Goal: Task Accomplishment & Management: Manage account settings

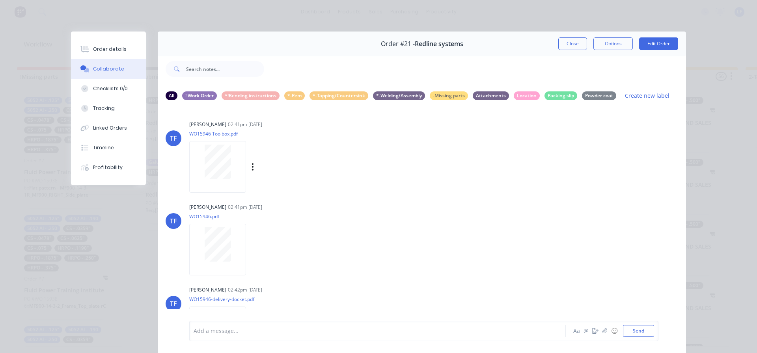
scroll to position [328, 0]
click at [558, 45] on button "Close" at bounding box center [572, 43] width 29 height 13
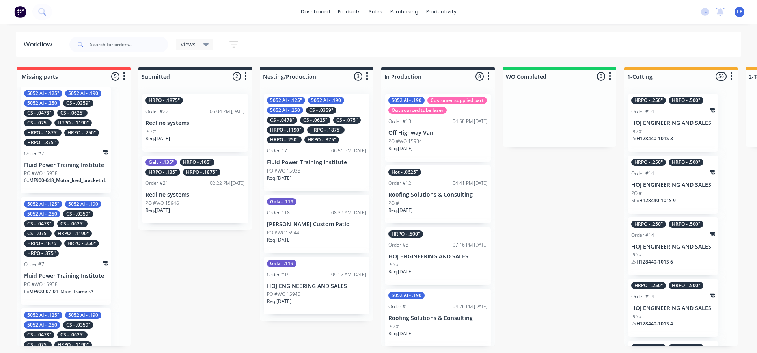
scroll to position [328, 0]
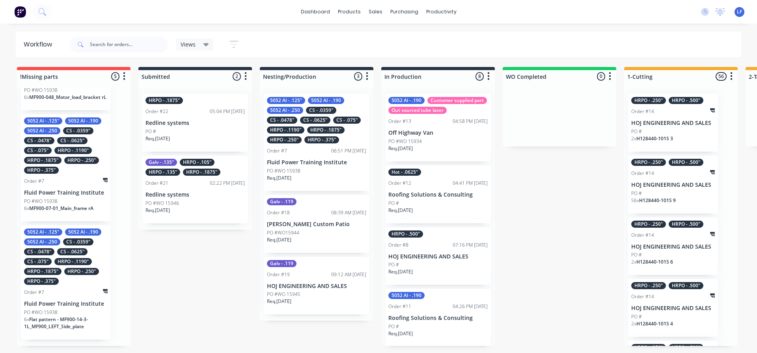
click at [56, 264] on div "HRPO - .1190"" at bounding box center [72, 261] width 37 height 7
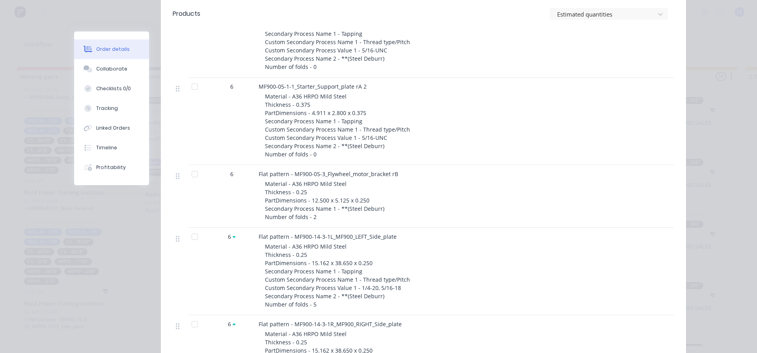
scroll to position [473, 0]
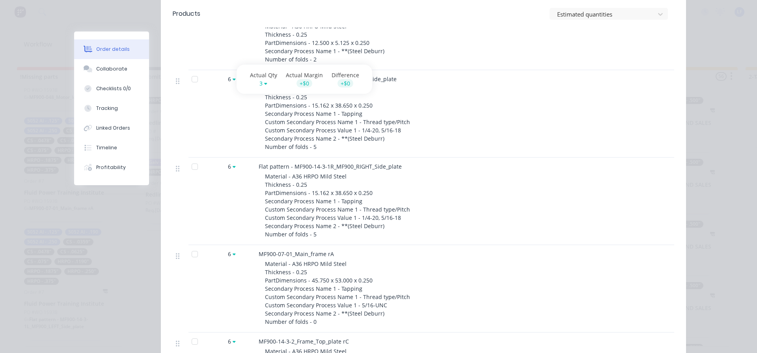
click at [233, 79] on icon at bounding box center [234, 79] width 3 height 2
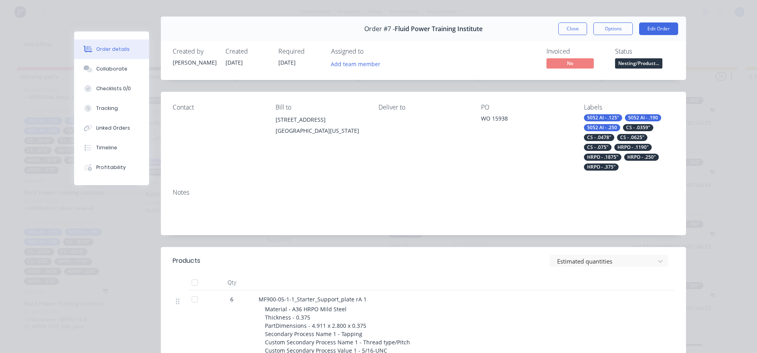
scroll to position [0, 0]
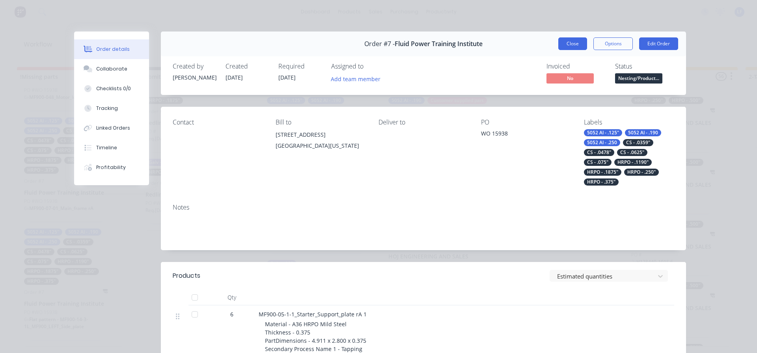
click at [564, 43] on button "Close" at bounding box center [572, 43] width 29 height 13
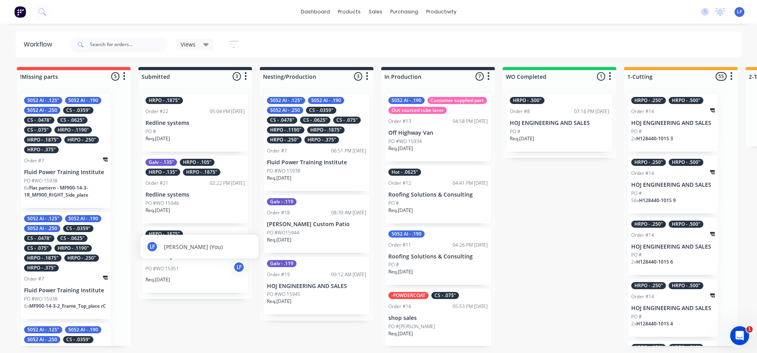
click at [240, 270] on div "LF" at bounding box center [239, 267] width 12 height 12
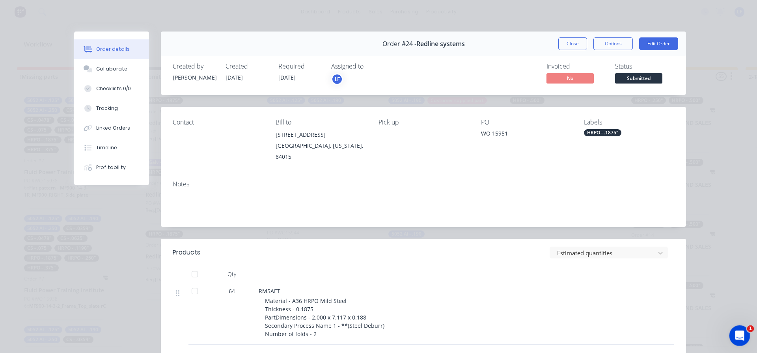
click at [737, 330] on icon "Open Intercom Messenger" at bounding box center [738, 334] width 13 height 13
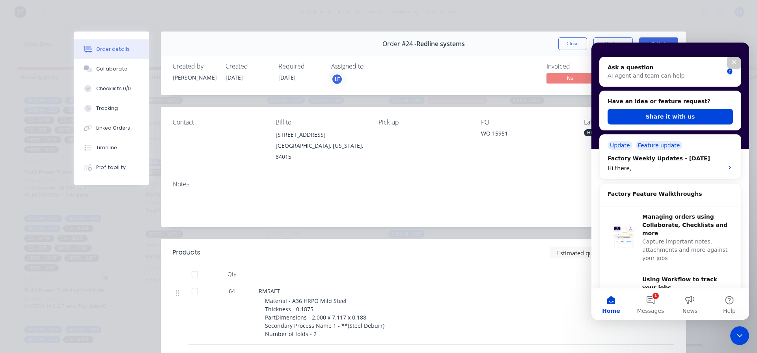
scroll to position [302, 0]
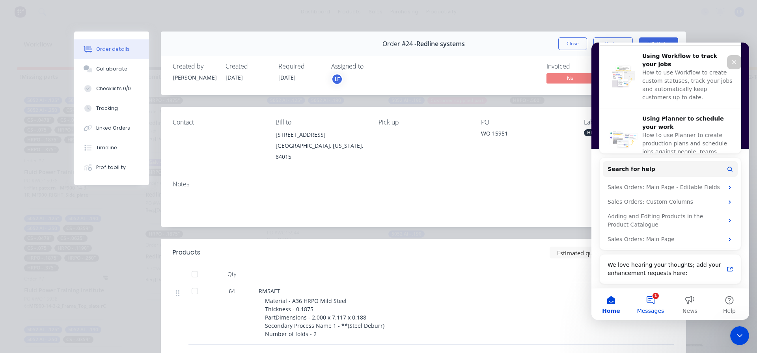
click at [650, 297] on button "1 Messages" at bounding box center [650, 304] width 39 height 32
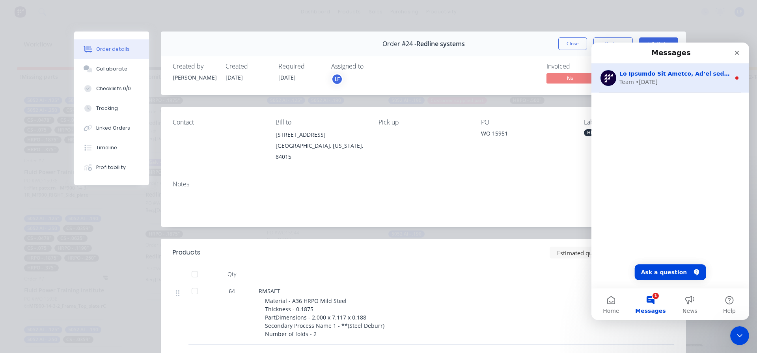
click at [637, 79] on div "• 3d ago" at bounding box center [646, 82] width 22 height 8
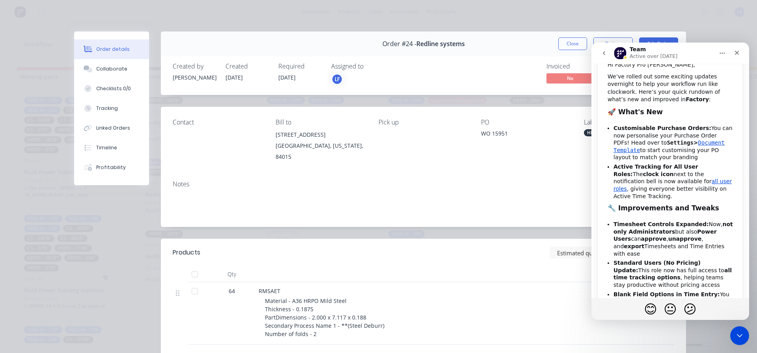
scroll to position [34, 0]
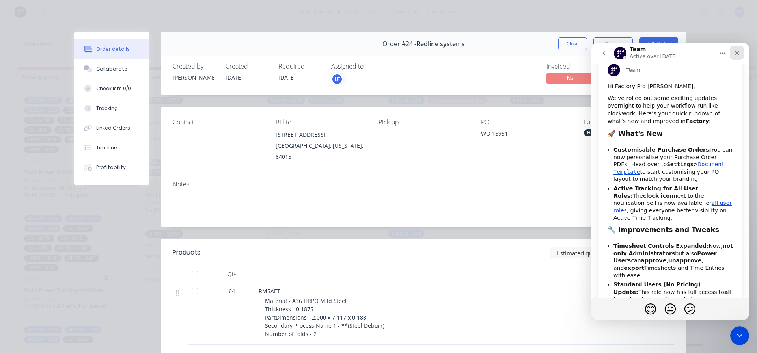
click at [737, 54] on icon "Close" at bounding box center [736, 53] width 6 height 6
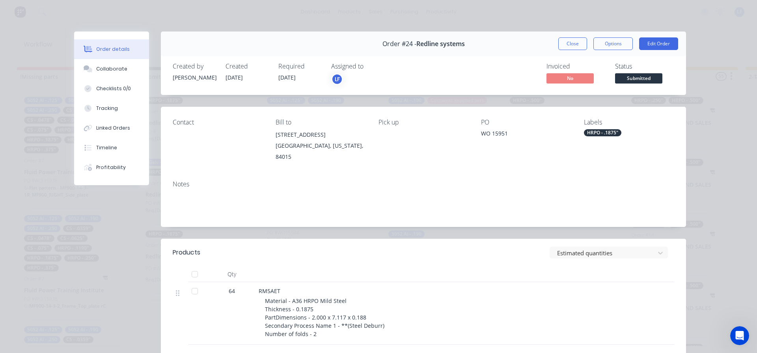
scroll to position [270, 0]
click at [569, 45] on button "Close" at bounding box center [572, 43] width 29 height 13
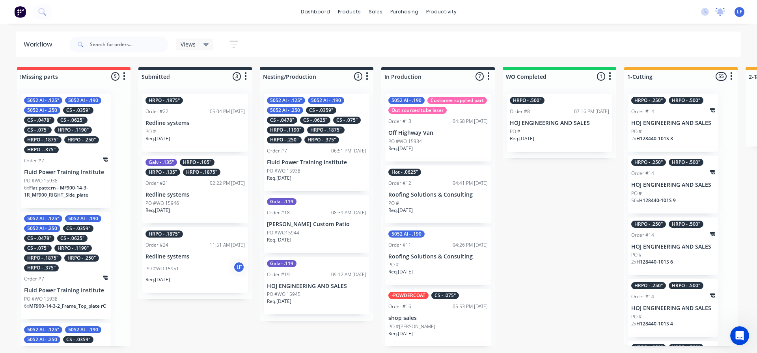
click at [719, 12] on icon at bounding box center [719, 11] width 7 height 6
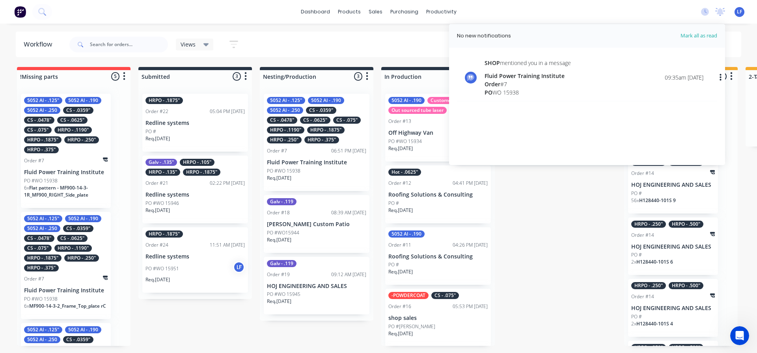
click at [405, 37] on div "Views Save new view None (Default) edit Show/Hide statuses Show line item cards…" at bounding box center [404, 45] width 673 height 24
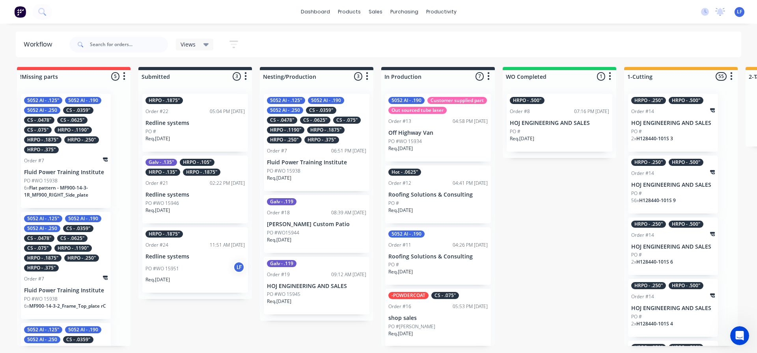
click at [179, 259] on p "Redline systems" at bounding box center [194, 256] width 99 height 7
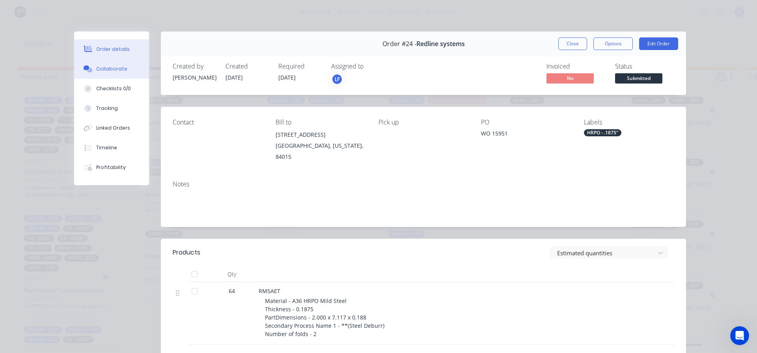
click at [103, 70] on div "Collaborate" at bounding box center [111, 68] width 31 height 7
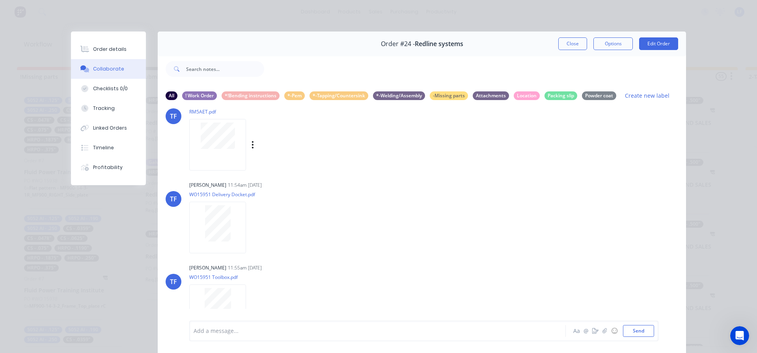
scroll to position [39, 0]
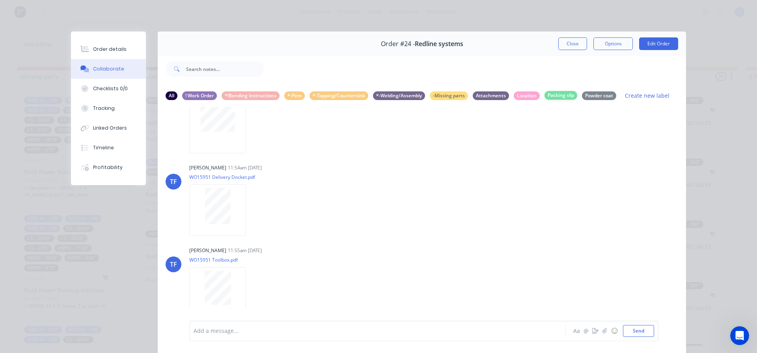
click at [551, 96] on div "Packing slip" at bounding box center [560, 95] width 33 height 9
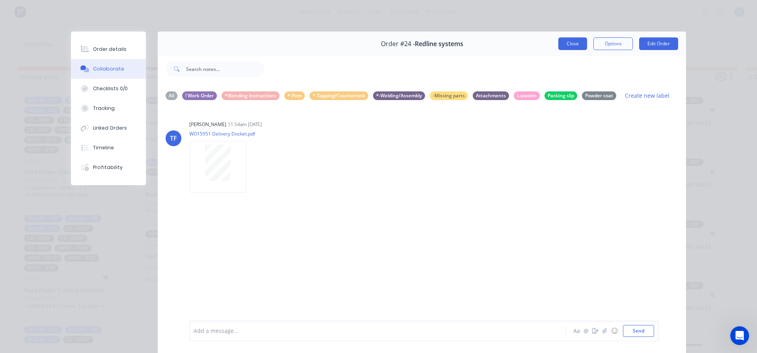
click at [565, 45] on button "Close" at bounding box center [572, 43] width 29 height 13
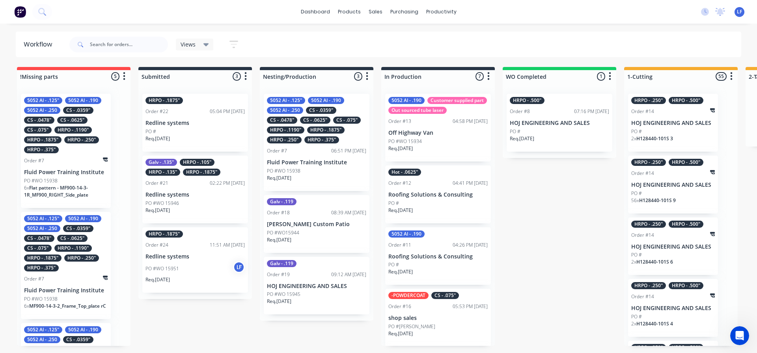
scroll to position [270, 0]
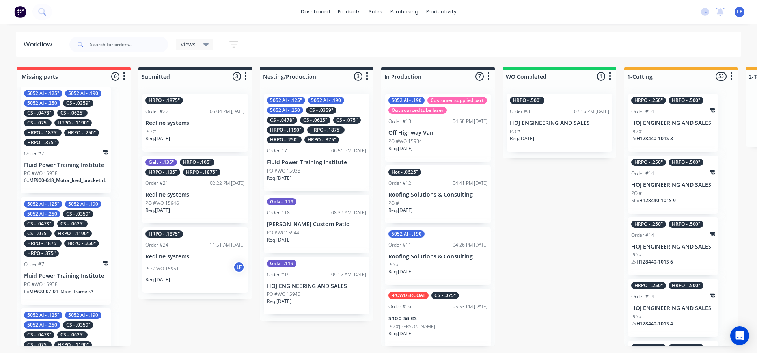
scroll to position [390, 0]
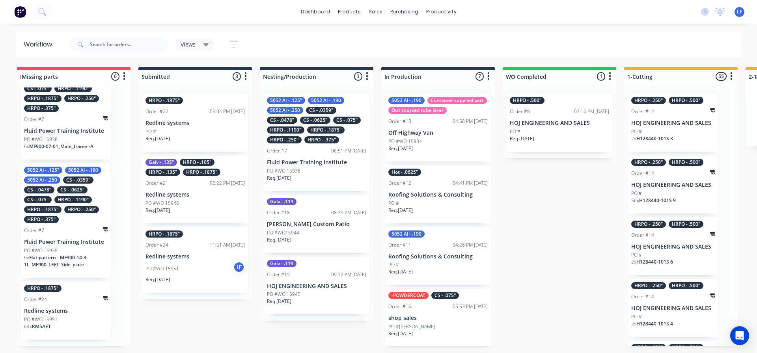
click at [41, 314] on p "Redline systems" at bounding box center [66, 311] width 84 height 7
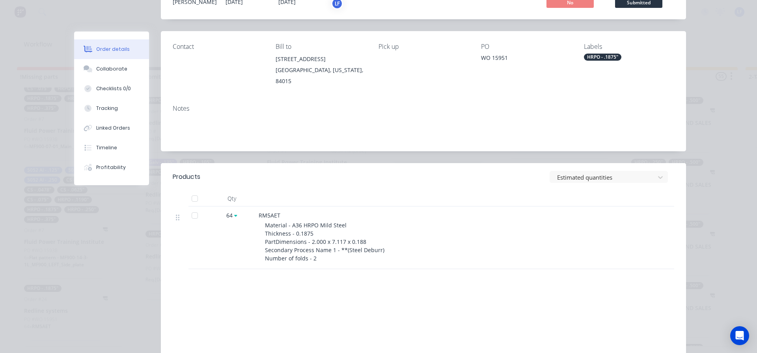
scroll to position [79, 0]
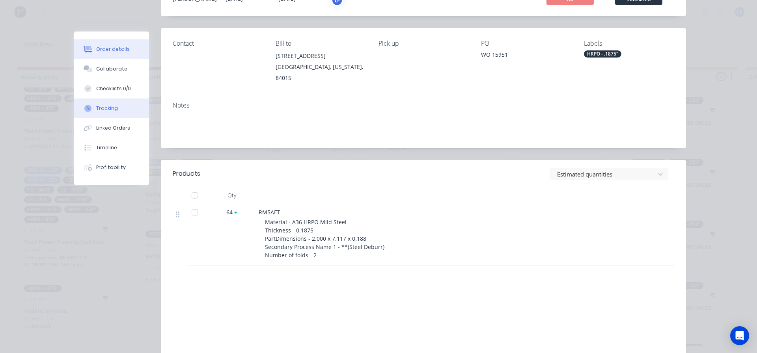
click at [100, 105] on div "Tracking" at bounding box center [107, 108] width 22 height 7
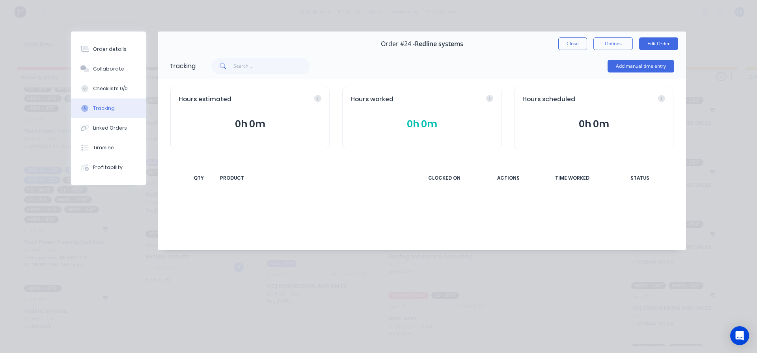
scroll to position [0, 0]
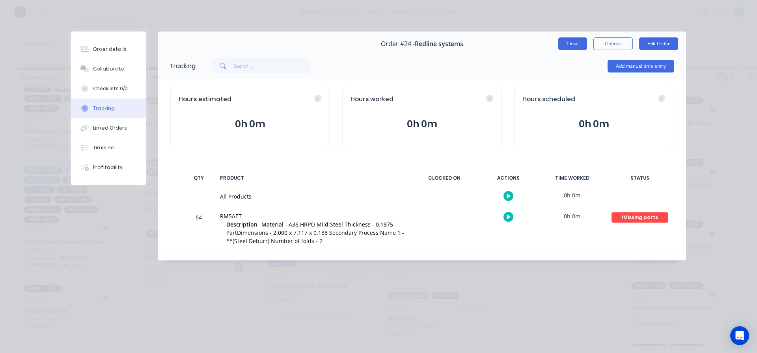
click at [575, 43] on button "Close" at bounding box center [572, 43] width 29 height 13
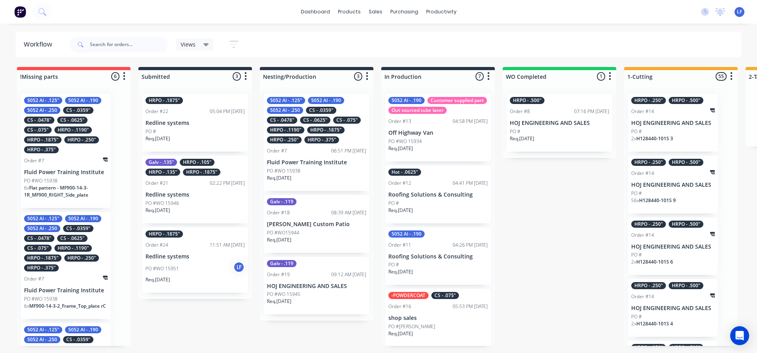
click at [308, 127] on div "HRPO - .1875"" at bounding box center [325, 130] width 37 height 7
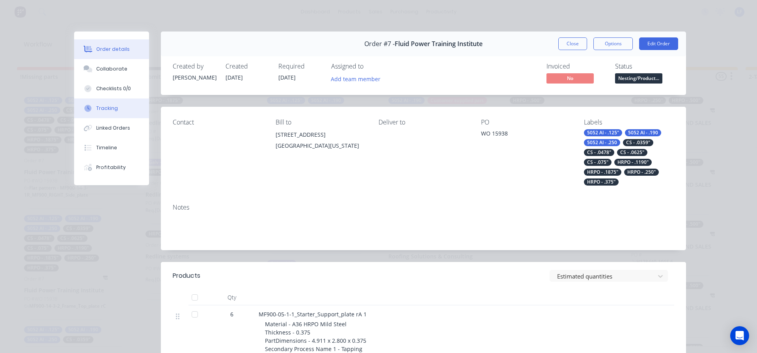
click at [102, 110] on div "Tracking" at bounding box center [107, 108] width 22 height 7
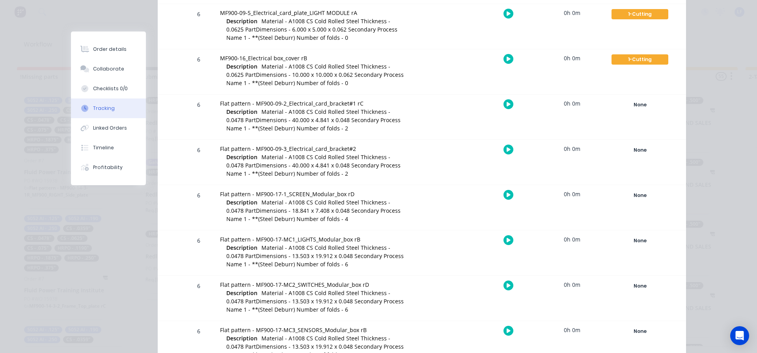
scroll to position [1498, 0]
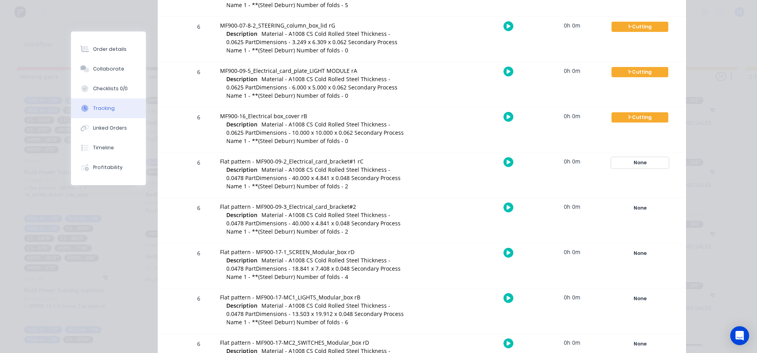
click at [644, 166] on div "None" at bounding box center [639, 163] width 57 height 10
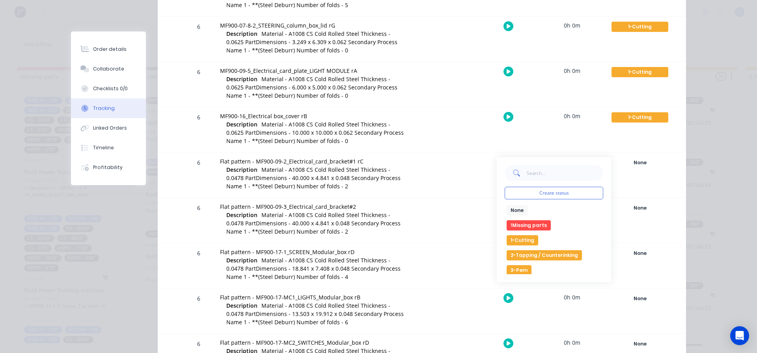
click at [522, 242] on button "1-Cutting" at bounding box center [522, 240] width 32 height 10
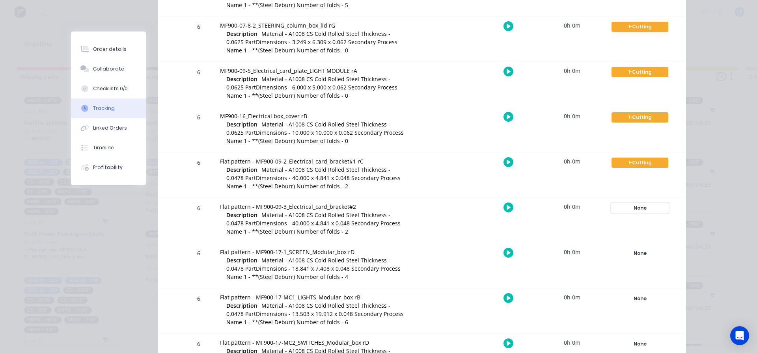
click at [641, 207] on div "None" at bounding box center [639, 208] width 57 height 10
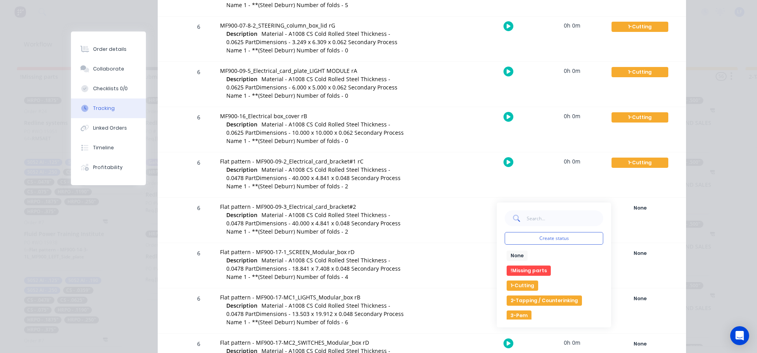
click at [522, 285] on button "1-Cutting" at bounding box center [522, 286] width 32 height 10
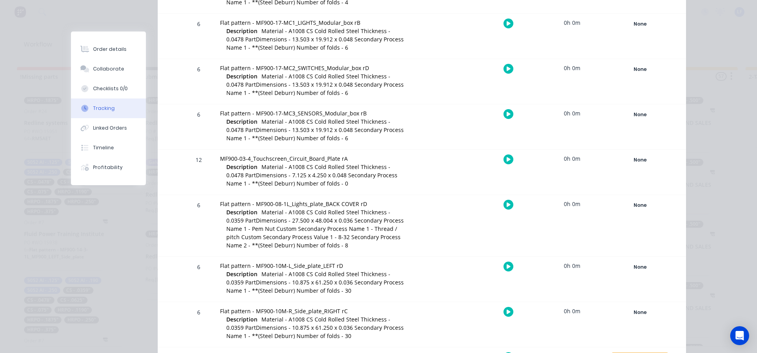
scroll to position [1773, 0]
click at [633, 160] on div "None" at bounding box center [639, 159] width 57 height 10
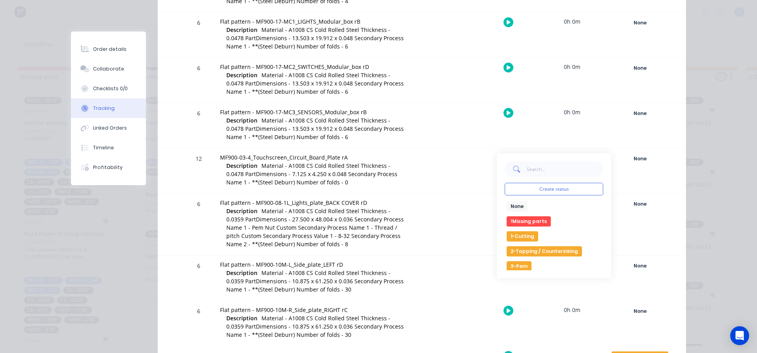
click at [521, 236] on button "1-Cutting" at bounding box center [522, 236] width 32 height 10
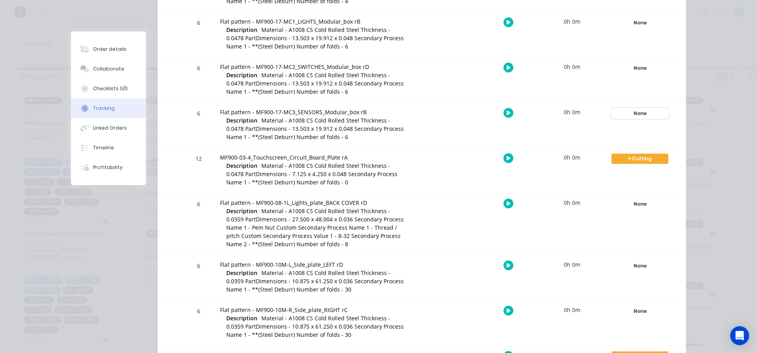
click at [639, 110] on div "None" at bounding box center [639, 113] width 57 height 10
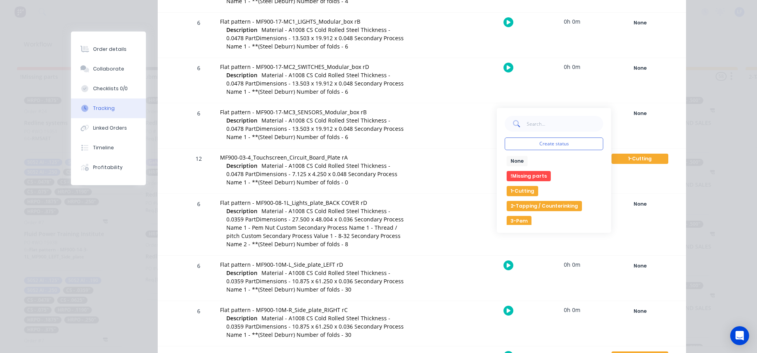
click at [522, 192] on button "1-Cutting" at bounding box center [522, 191] width 32 height 10
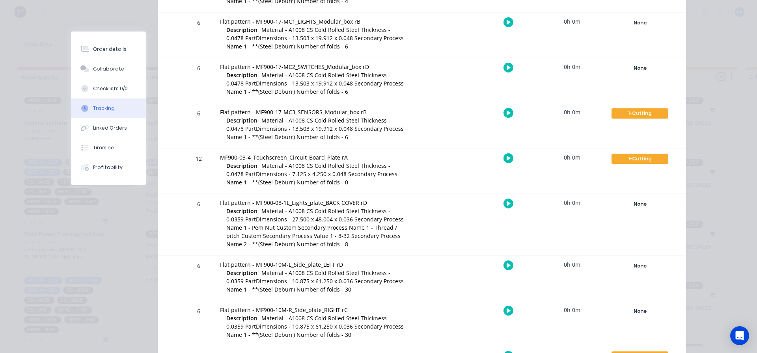
scroll to position [1616, 0]
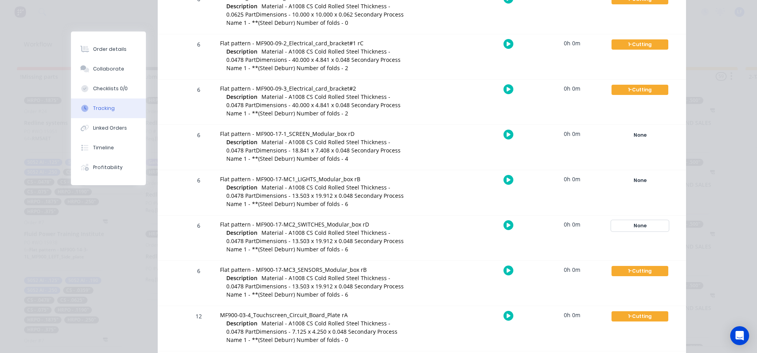
click at [636, 230] on div "None" at bounding box center [639, 226] width 57 height 10
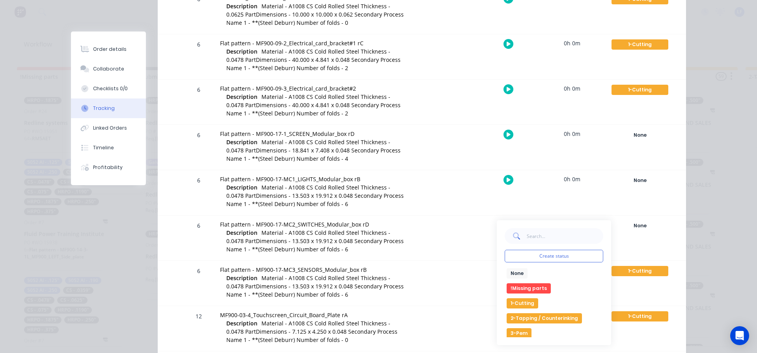
drag, startPoint x: 519, startPoint y: 303, endPoint x: 535, endPoint y: 296, distance: 16.9
click at [520, 303] on button "1-Cutting" at bounding box center [522, 303] width 32 height 10
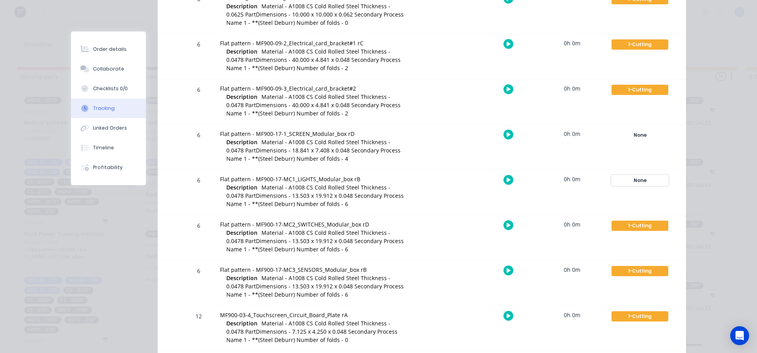
drag, startPoint x: 637, startPoint y: 183, endPoint x: 633, endPoint y: 182, distance: 4.1
click at [637, 182] on div "None" at bounding box center [639, 180] width 57 height 10
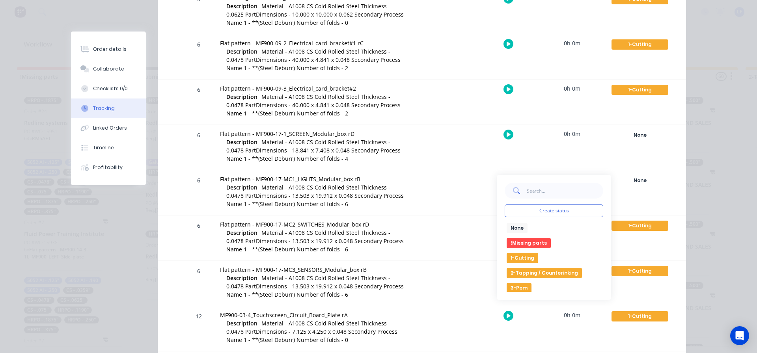
click at [521, 259] on button "1-Cutting" at bounding box center [522, 258] width 32 height 10
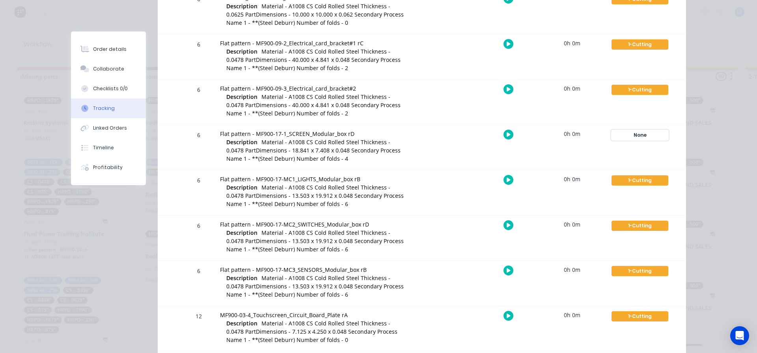
click at [639, 133] on div "None" at bounding box center [639, 135] width 57 height 10
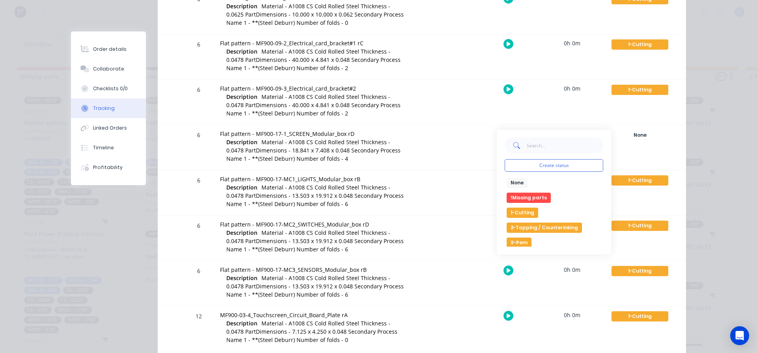
click at [527, 213] on button "1-Cutting" at bounding box center [522, 213] width 32 height 10
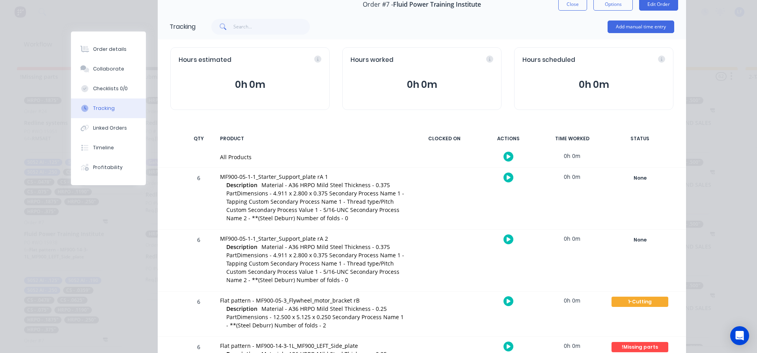
scroll to position [0, 0]
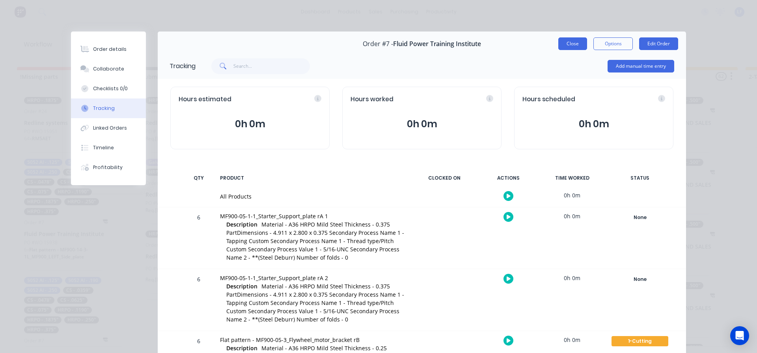
click at [569, 41] on button "Close" at bounding box center [572, 43] width 29 height 13
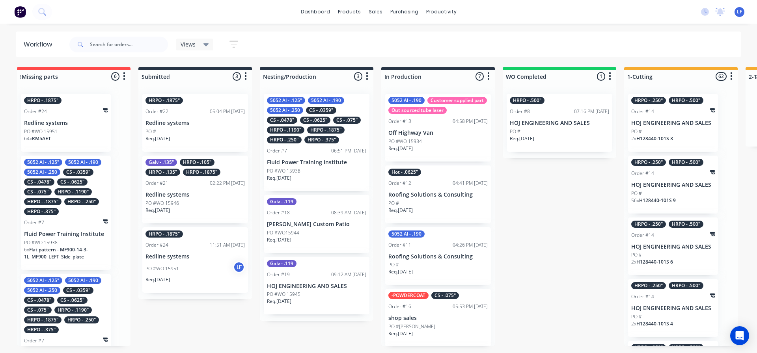
click at [179, 252] on div "HRPO - .1875" Order #24 11:51 AM [DATE] Redline systems PO #WO 15951 LF Req. [D…" at bounding box center [195, 260] width 106 height 66
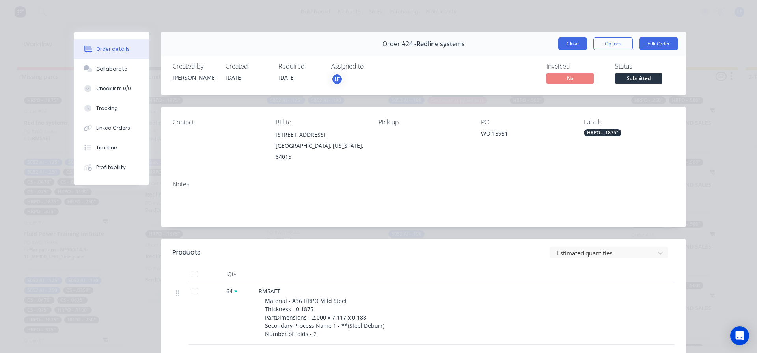
click at [567, 43] on button "Close" at bounding box center [572, 43] width 29 height 13
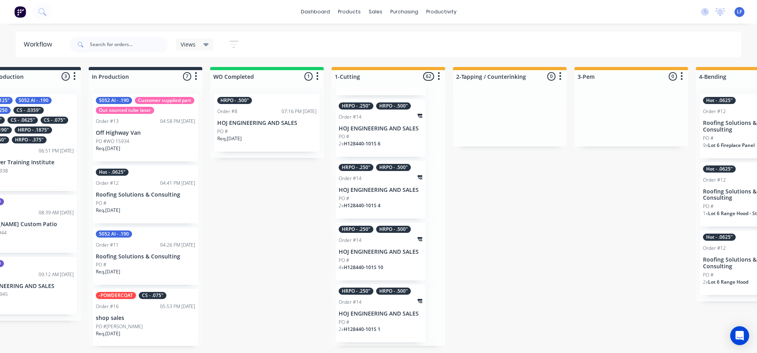
scroll to position [0, 344]
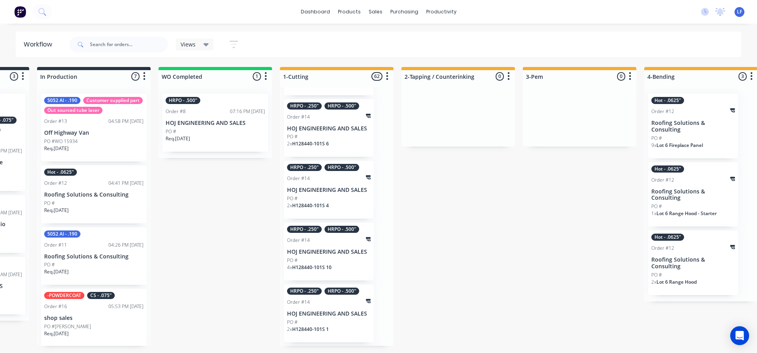
click at [327, 313] on p "HOJ ENGINEERING AND SALES" at bounding box center [329, 314] width 84 height 7
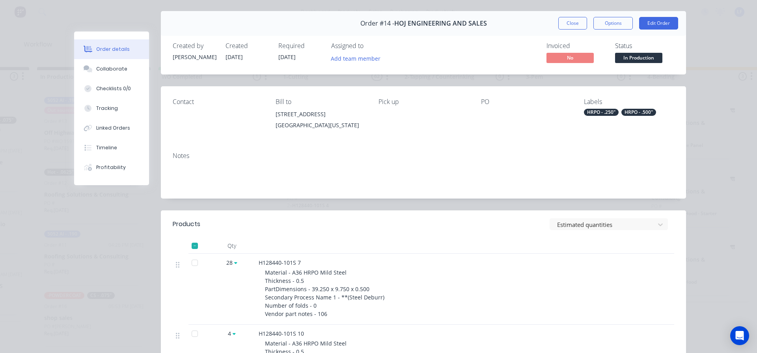
scroll to position [39, 0]
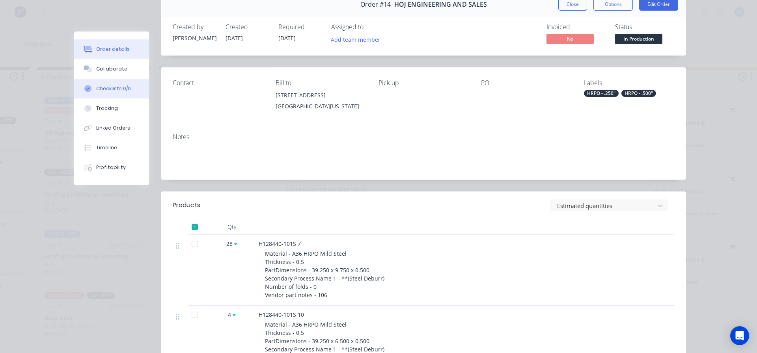
click at [106, 89] on div "Checklists 0/0" at bounding box center [113, 88] width 35 height 7
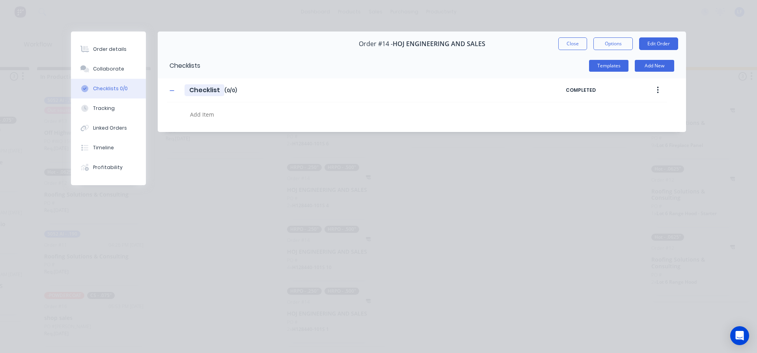
scroll to position [0, 0]
click at [198, 117] on textarea at bounding box center [346, 114] width 318 height 11
type textarea "x"
type textarea "5"
type textarea "x"
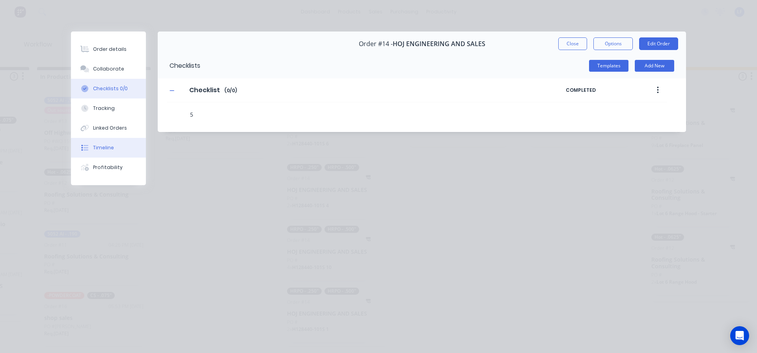
type textarea "50"
type textarea "x"
type textarea "500"
type textarea "x"
type textarea "500"
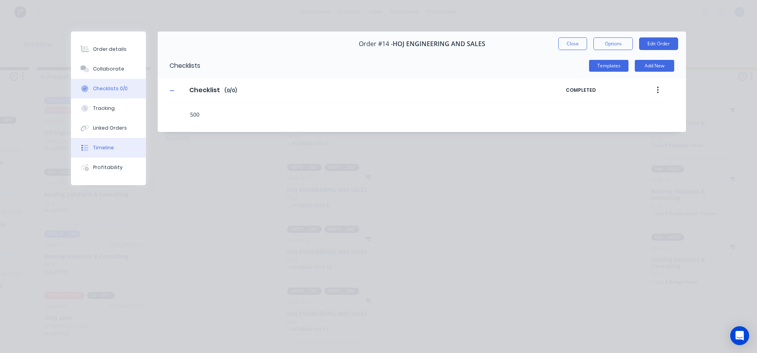
type textarea "x"
type textarea "500 5"
type textarea "x"
type textarea "500 5x"
type textarea "x"
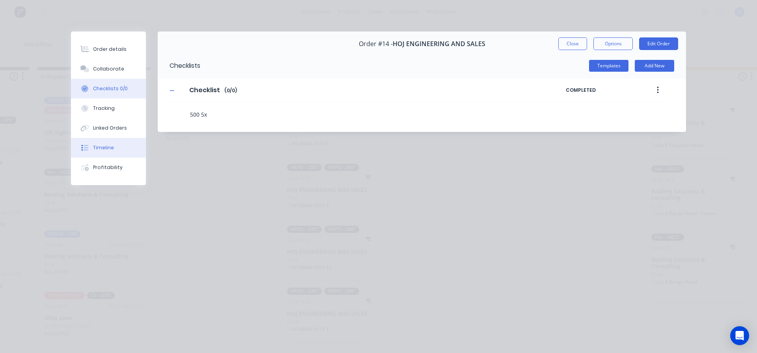
type textarea "500 5x1"
type textarea "x"
type textarea "500 5x10"
type textarea "x"
type textarea "500 5x10-"
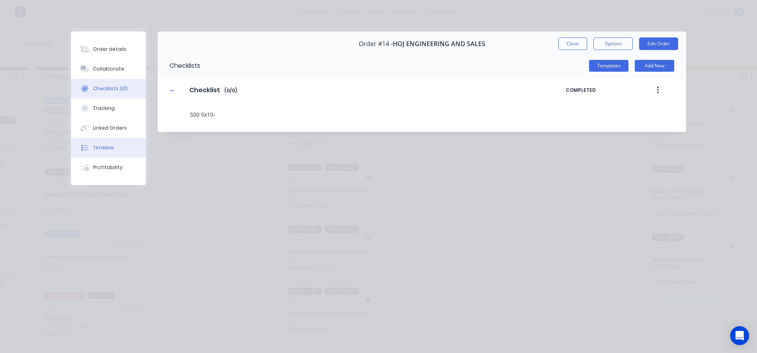
type textarea "x"
type textarea "500 5x10-1"
type textarea "x"
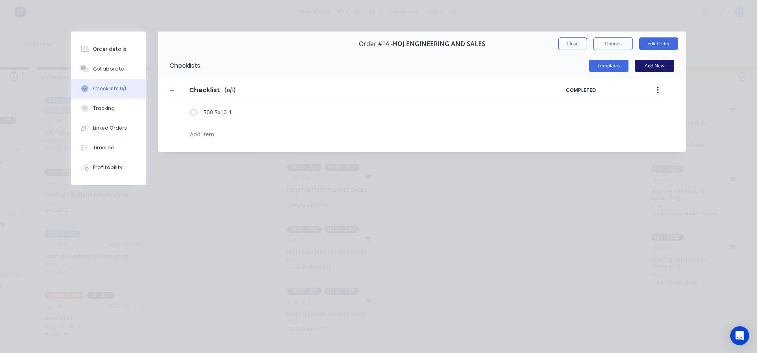
click at [666, 67] on button "Add New" at bounding box center [653, 66] width 39 height 12
type textarea "x"
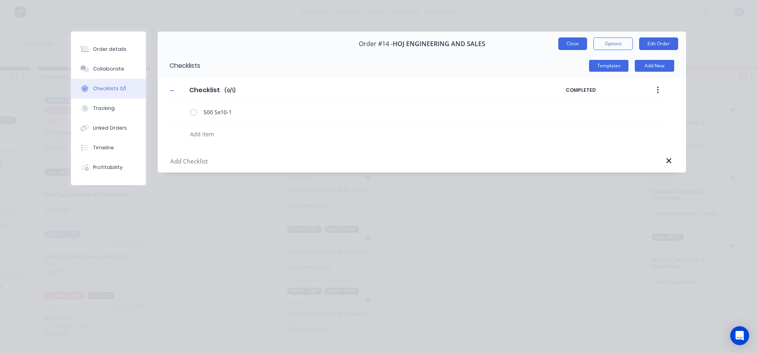
click at [560, 45] on button "Close" at bounding box center [572, 43] width 29 height 13
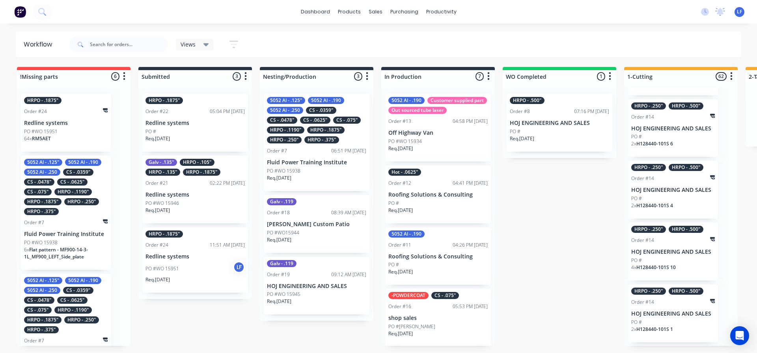
drag, startPoint x: 316, startPoint y: 353, endPoint x: 327, endPoint y: 351, distance: 10.8
click at [327, 306] on html "dashboard products sales purchasing productivity dashboard products Product Cat…" at bounding box center [378, 153] width 757 height 306
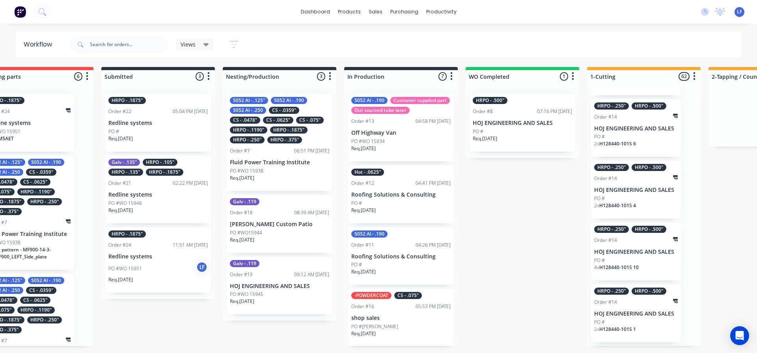
scroll to position [0, 21]
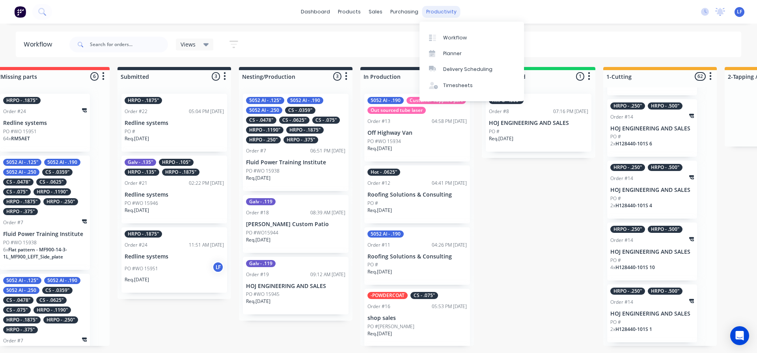
click at [448, 9] on div "productivity" at bounding box center [441, 12] width 38 height 12
click at [448, 54] on div "Planner" at bounding box center [452, 53] width 19 height 7
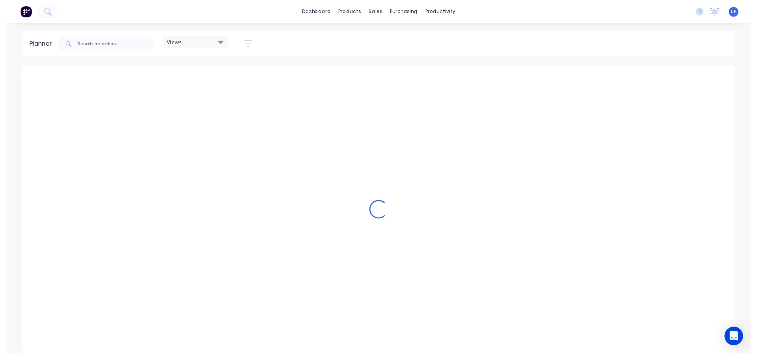
scroll to position [0, 1766]
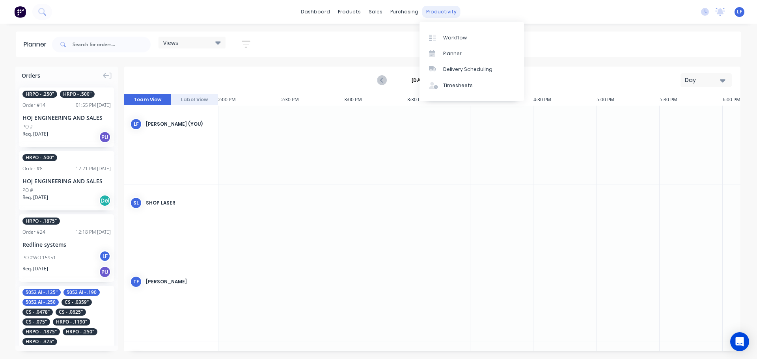
click at [442, 9] on div "productivity" at bounding box center [441, 12] width 38 height 12
click at [453, 39] on div "Workflow" at bounding box center [455, 37] width 24 height 7
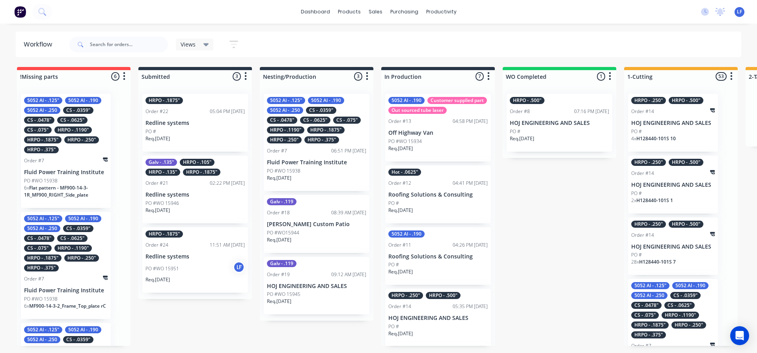
click at [333, 169] on div "PO #WO 15938" at bounding box center [316, 170] width 99 height 7
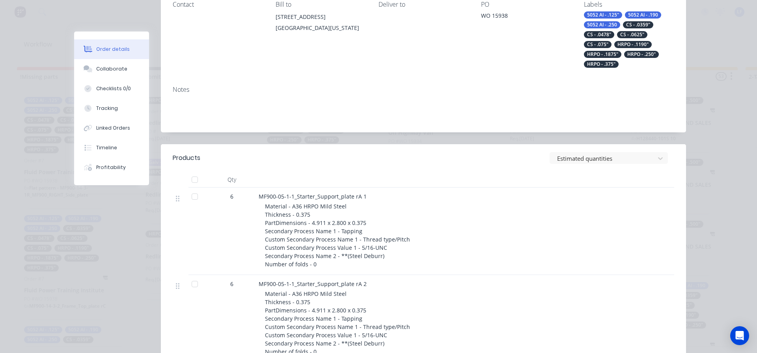
scroll to position [118, 0]
click at [99, 109] on div "Tracking" at bounding box center [107, 108] width 22 height 7
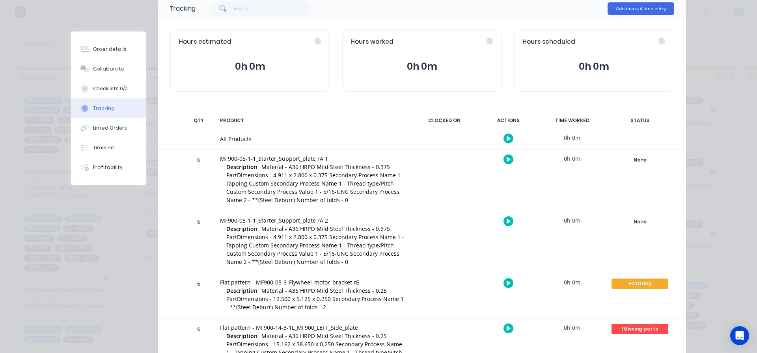
scroll to position [79, 0]
